Goal: Find specific page/section: Find specific page/section

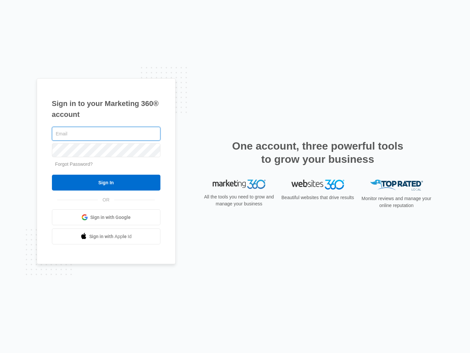
type input "[EMAIL_ADDRESS][DOMAIN_NAME]"
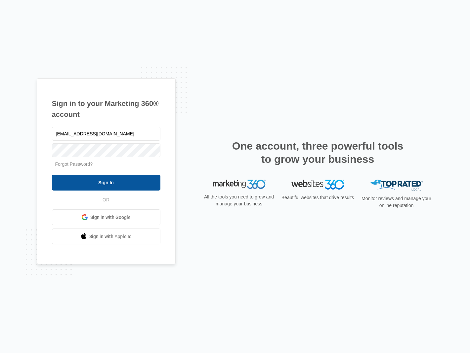
click at [111, 184] on input "Sign In" at bounding box center [106, 183] width 108 height 16
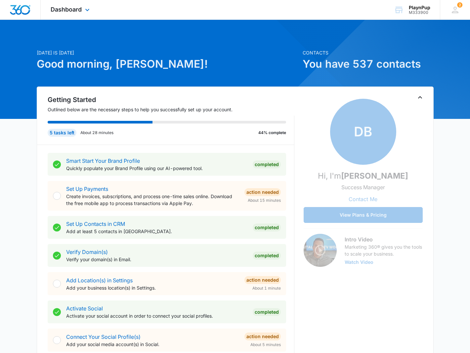
click at [70, 13] on div "Dashboard Apps Reputation Websites Forms CRM Email Social Shop Payments POS Con…" at bounding box center [71, 9] width 60 height 19
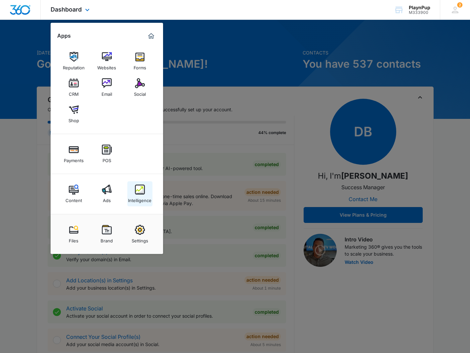
click at [137, 192] on img at bounding box center [140, 190] width 10 height 10
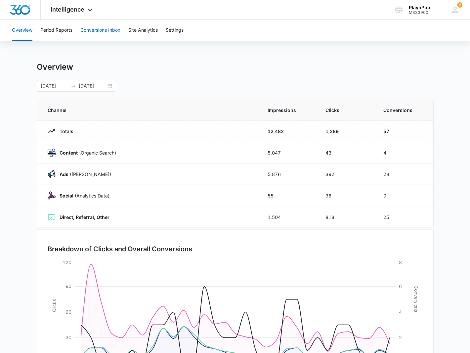
click at [95, 31] on button "Conversions Inbox" at bounding box center [100, 30] width 40 height 21
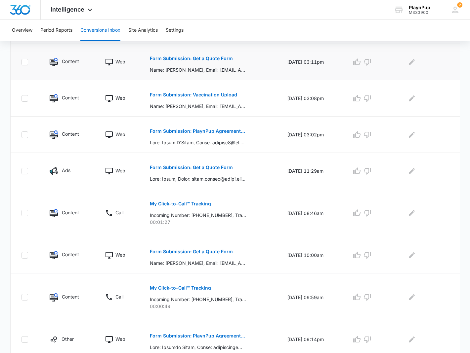
scroll to position [165, 0]
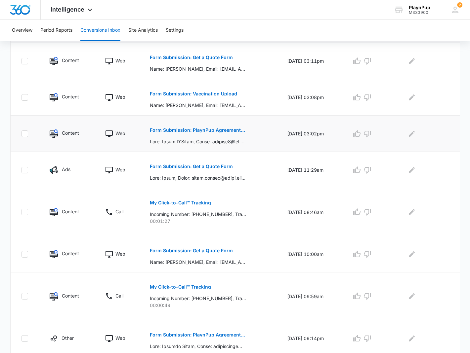
click at [196, 130] on p "Form Submission: PlaynPup Agreement and Liability Waiver Form" at bounding box center [198, 130] width 96 height 5
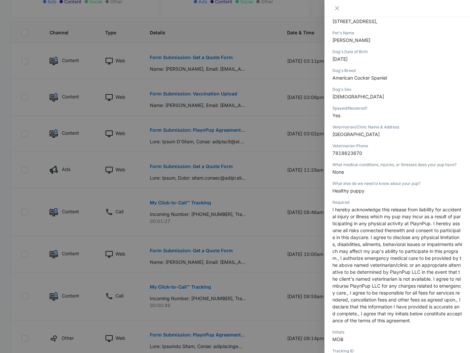
scroll to position [163, 0]
click at [224, 132] on div at bounding box center [235, 176] width 470 height 353
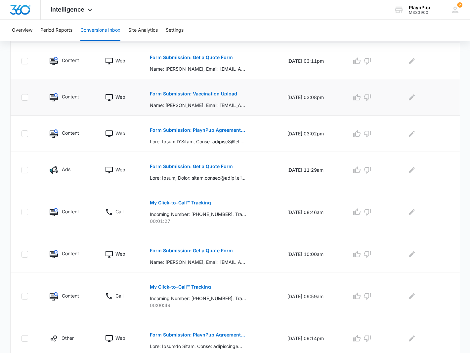
click at [201, 95] on p "Form Submission: Vaccination Upload" at bounding box center [193, 94] width 87 height 5
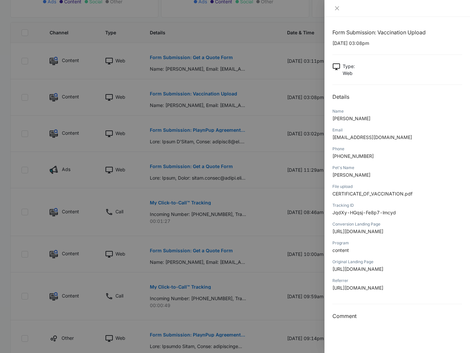
click at [352, 234] on span "[URL][DOMAIN_NAME]" at bounding box center [357, 232] width 51 height 6
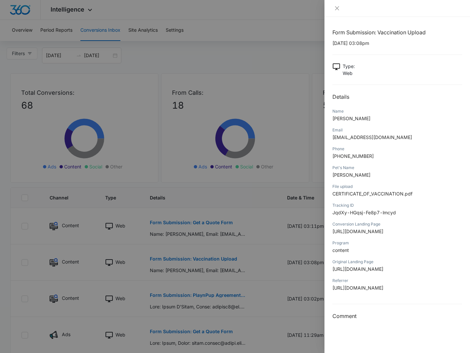
scroll to position [0, 0]
click at [353, 233] on span "[URL][DOMAIN_NAME]" at bounding box center [357, 232] width 51 height 6
click at [260, 212] on div at bounding box center [235, 176] width 470 height 353
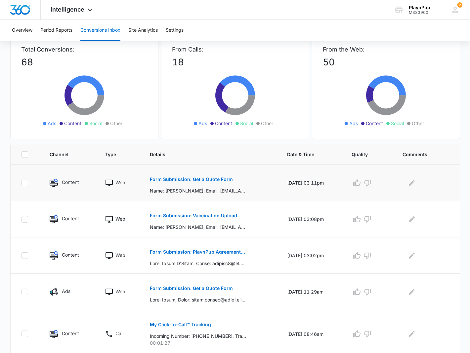
scroll to position [57, 0]
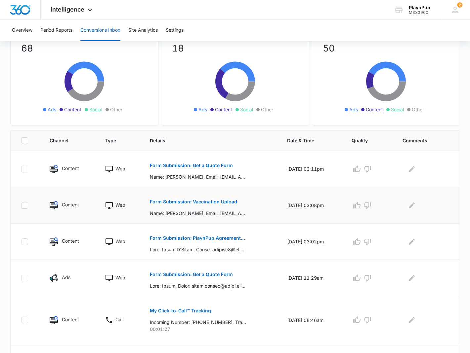
click at [53, 205] on img at bounding box center [54, 205] width 8 height 8
click at [108, 205] on icon at bounding box center [109, 206] width 8 height 8
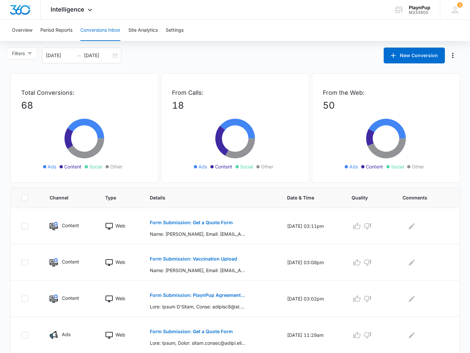
scroll to position [0, 0]
click at [25, 31] on button "Overview" at bounding box center [22, 30] width 20 height 21
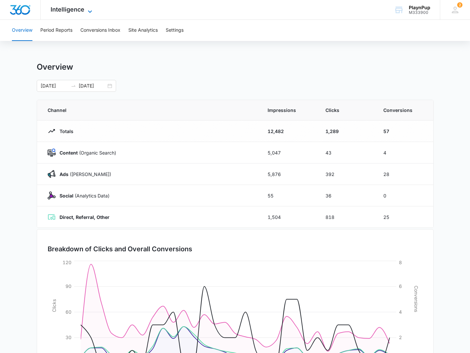
click at [65, 8] on span "Intelligence" at bounding box center [68, 9] width 34 height 7
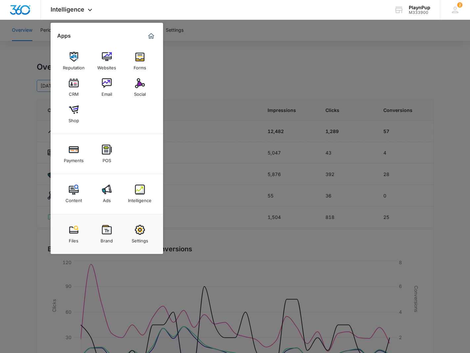
click at [74, 88] on img at bounding box center [74, 83] width 10 height 10
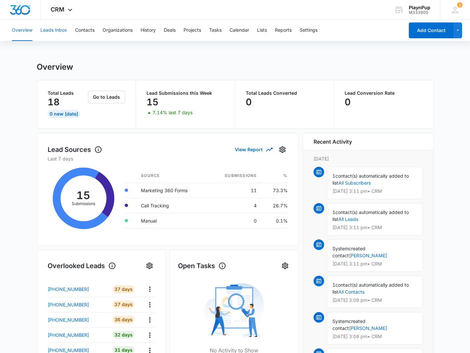
click at [58, 31] on button "Leads Inbox" at bounding box center [53, 30] width 27 height 21
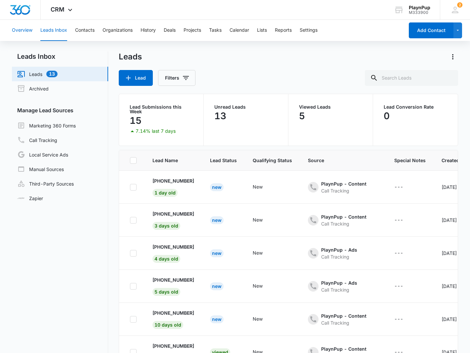
click at [29, 31] on button "Overview" at bounding box center [22, 30] width 20 height 21
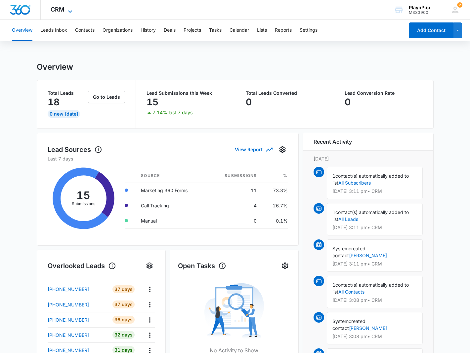
click at [68, 11] on icon at bounding box center [70, 12] width 8 height 8
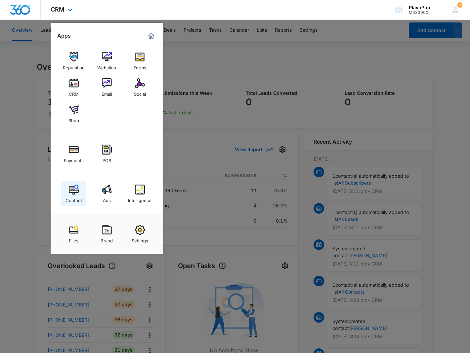
click at [72, 194] on img at bounding box center [74, 190] width 10 height 10
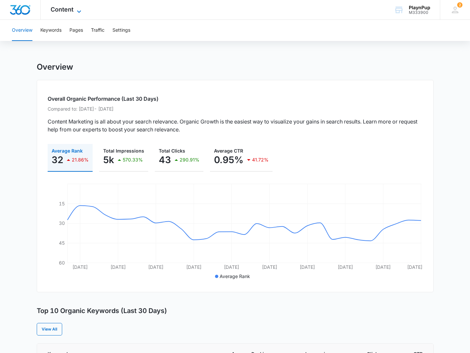
click at [64, 10] on span "Content" at bounding box center [62, 9] width 23 height 7
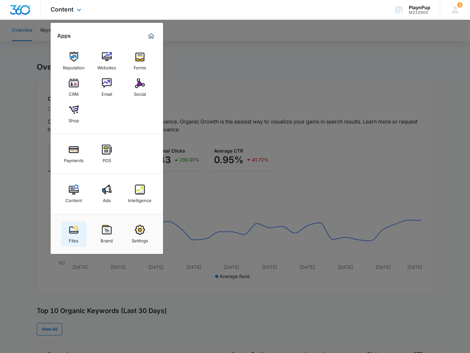
click at [71, 231] on img at bounding box center [74, 230] width 10 height 10
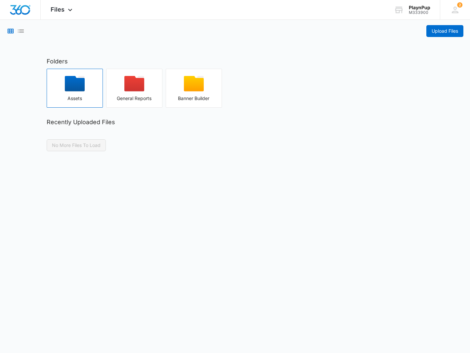
click at [75, 89] on icon "button" at bounding box center [75, 84] width 20 height 16
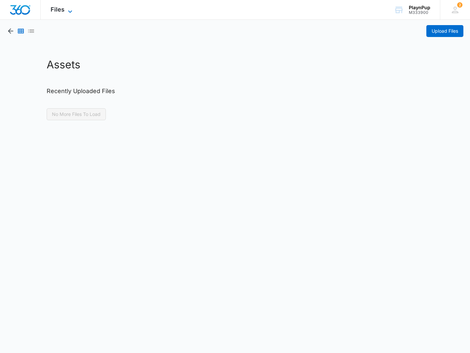
click at [62, 11] on span "Files" at bounding box center [58, 9] width 14 height 7
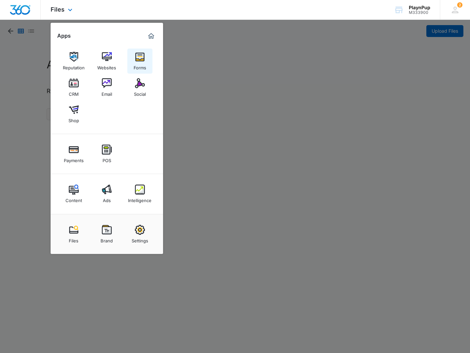
click at [139, 61] on img at bounding box center [140, 57] width 10 height 10
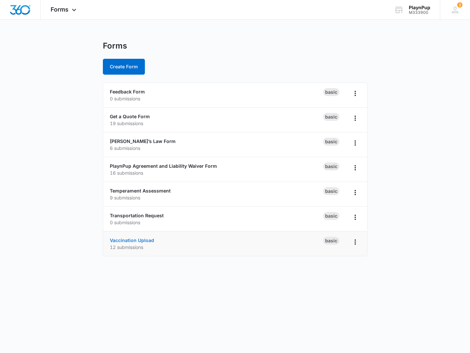
click at [129, 242] on link "Vaccination Upload" at bounding box center [132, 241] width 44 height 6
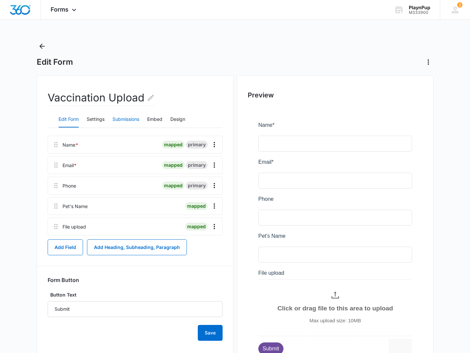
click at [128, 119] on button "Submissions" at bounding box center [125, 120] width 27 height 16
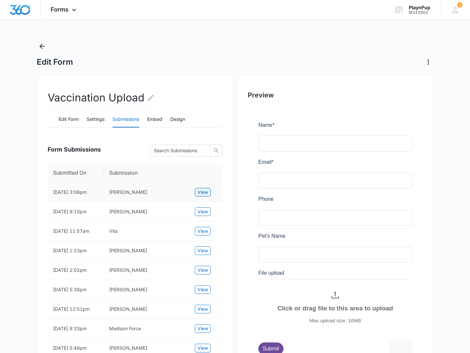
click at [201, 193] on span "View" at bounding box center [202, 192] width 11 height 7
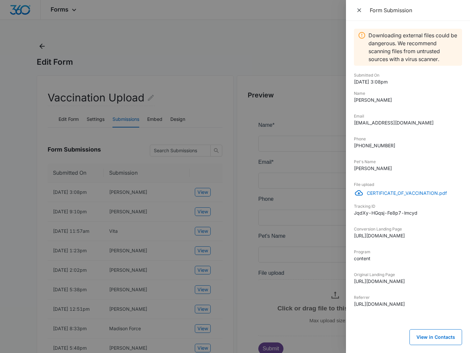
click at [396, 195] on p "CERTIFICATE_OF_VACCINATION.pdf" at bounding box center [413, 193] width 95 height 7
